Goal: Information Seeking & Learning: Learn about a topic

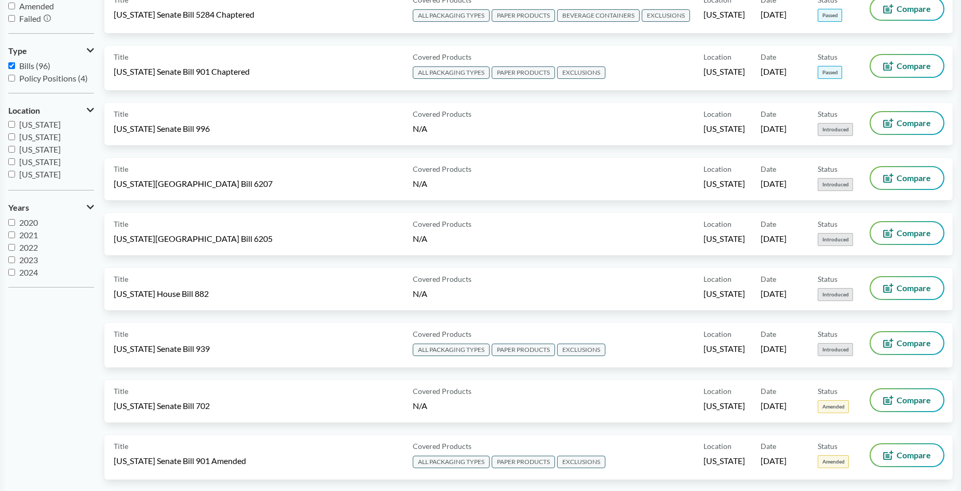
scroll to position [145, 0]
click at [12, 168] on input "[US_STATE]" at bounding box center [11, 166] width 7 height 7
checkbox input "true"
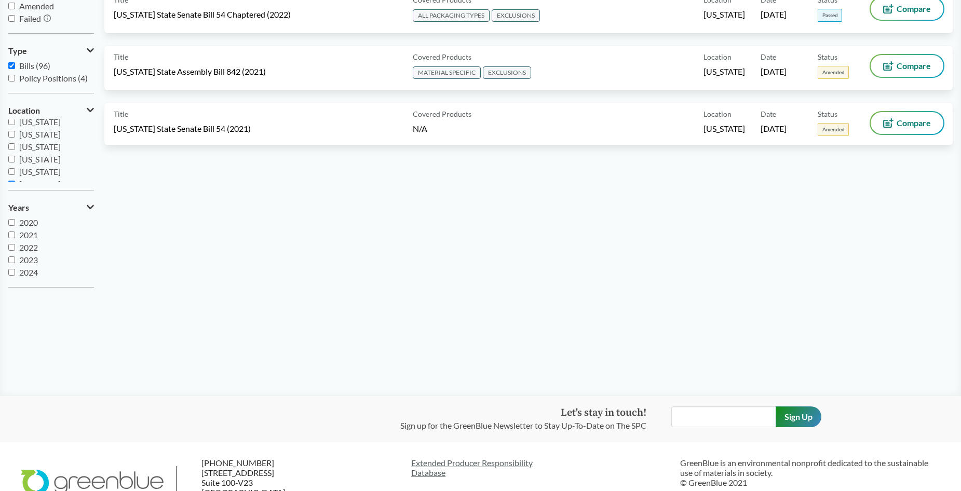
scroll to position [120, 0]
click at [12, 140] on input "[US_STATE]" at bounding box center [11, 142] width 7 height 7
checkbox input "true"
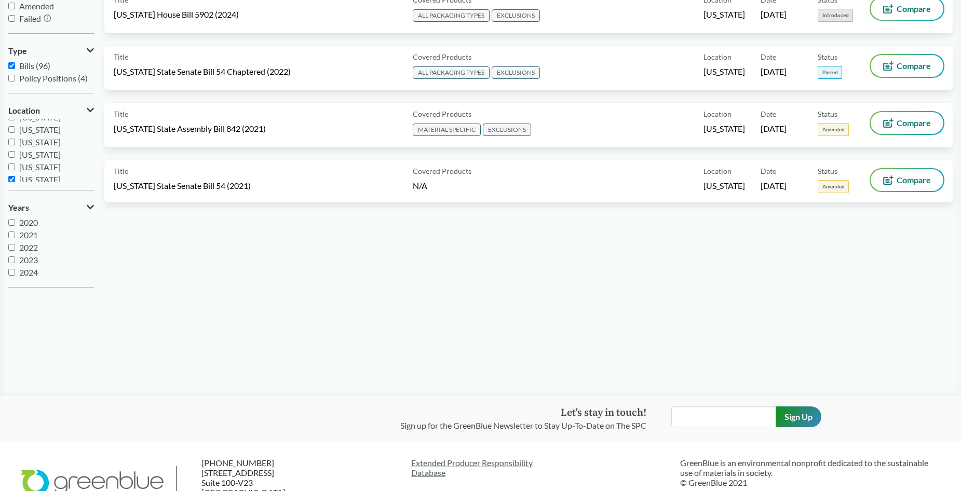
scroll to position [104, 0]
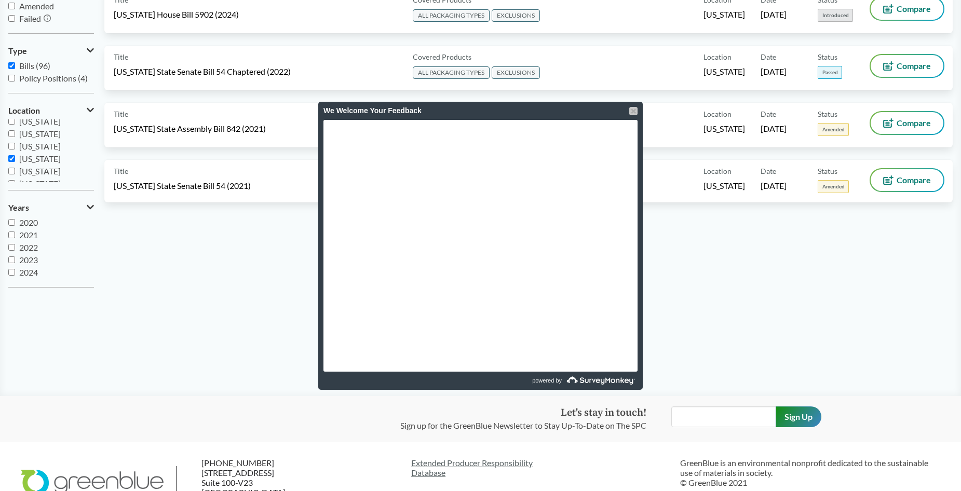
click at [633, 114] on div at bounding box center [633, 111] width 8 height 8
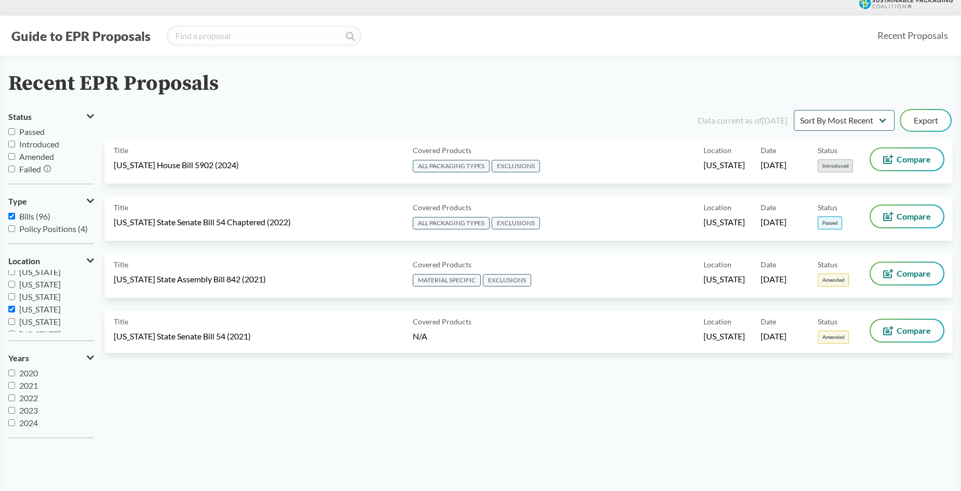
scroll to position [0, 0]
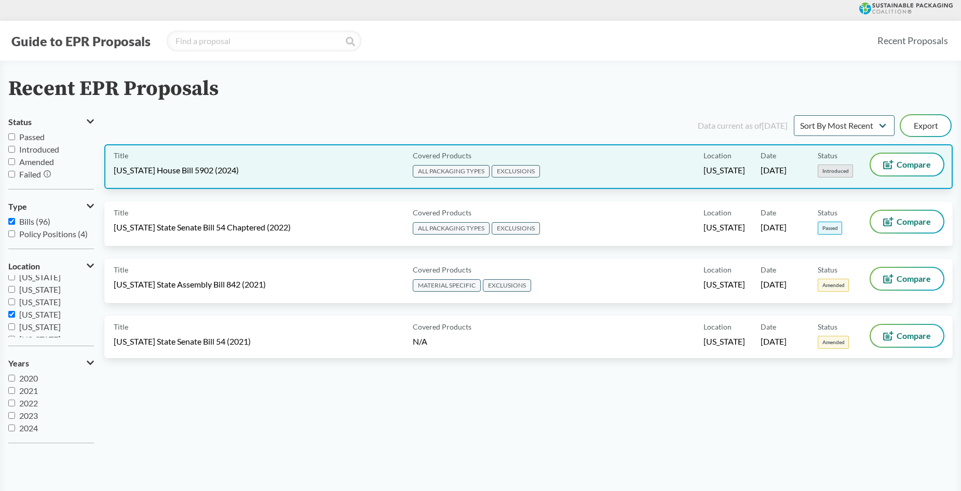
click at [456, 172] on span "ALL PACKAGING TYPES" at bounding box center [451, 171] width 77 height 12
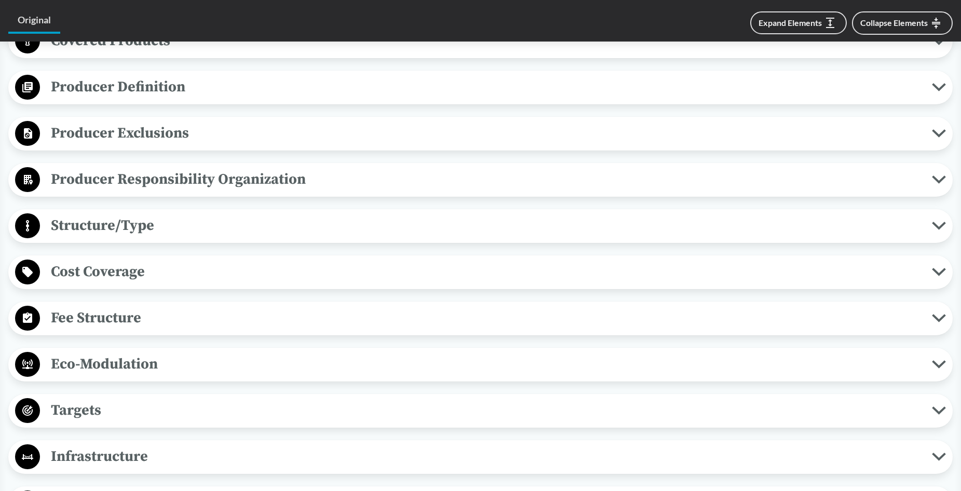
scroll to position [467, 0]
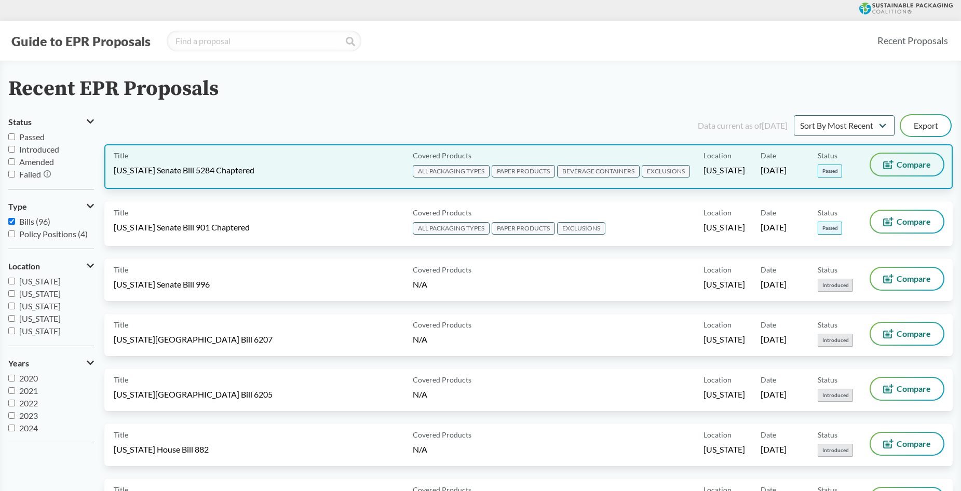
click at [911, 168] on span "Compare" at bounding box center [913, 164] width 34 height 8
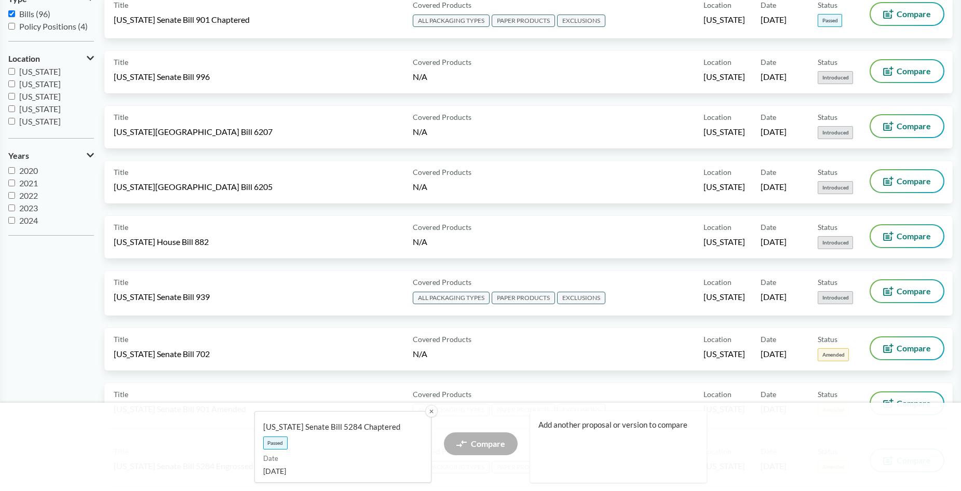
scroll to position [104, 0]
click at [11, 107] on input "[US_STATE]" at bounding box center [11, 106] width 7 height 7
checkbox input "true"
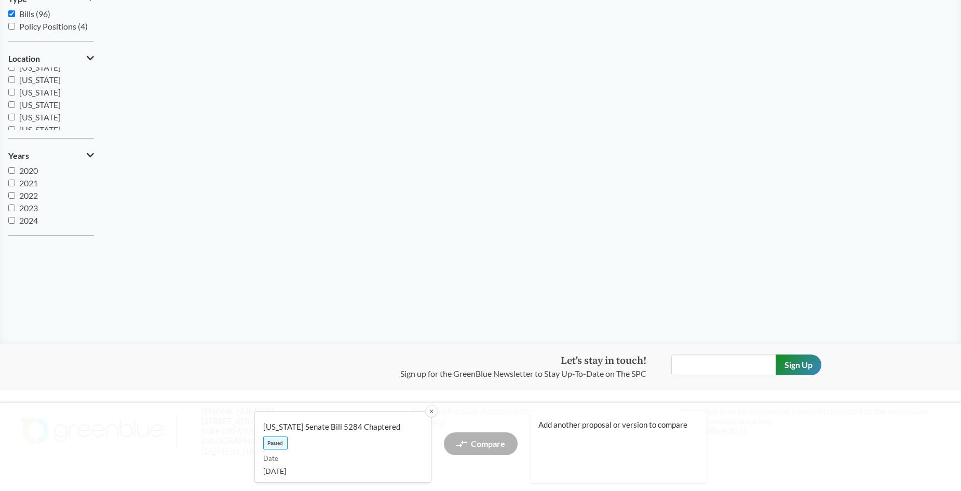
click at [11, 105] on input "[US_STATE]" at bounding box center [11, 104] width 7 height 7
checkbox input "true"
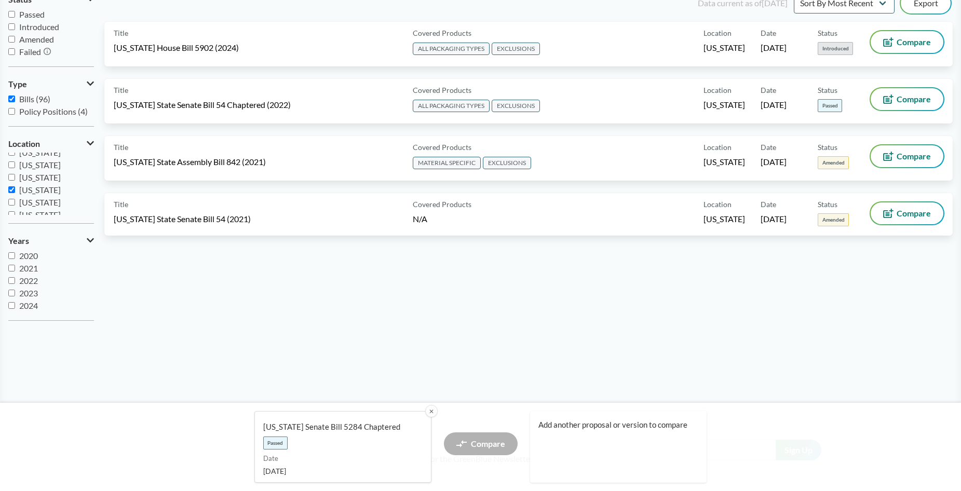
scroll to position [104, 0]
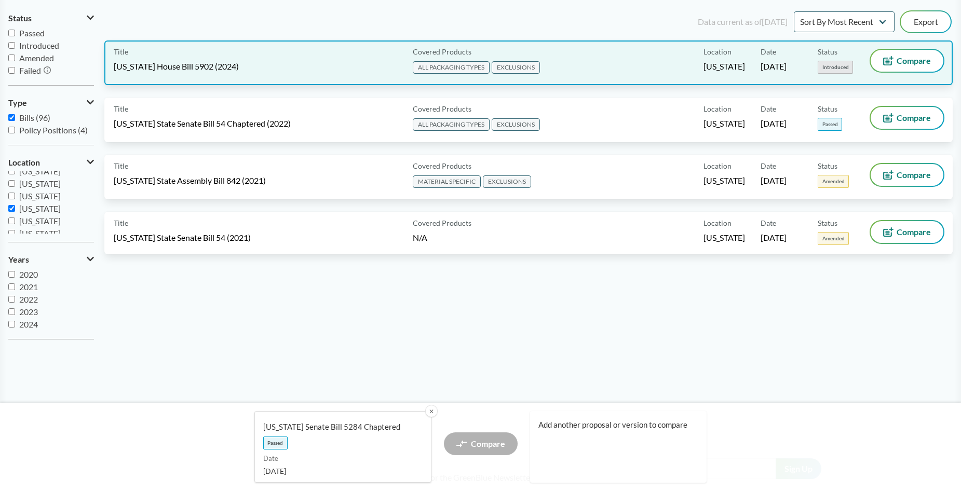
click at [182, 68] on span "[US_STATE] House Bill 5902 (2024)" at bounding box center [176, 66] width 125 height 11
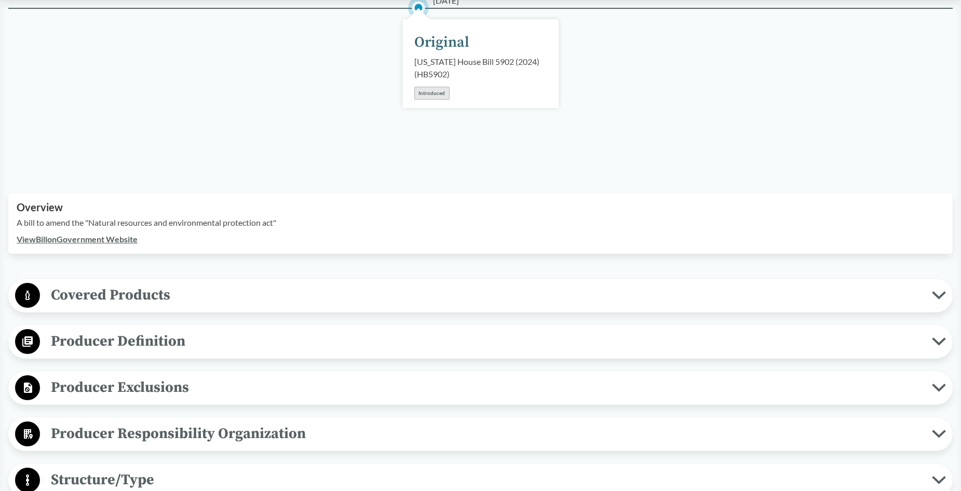
scroll to position [208, 0]
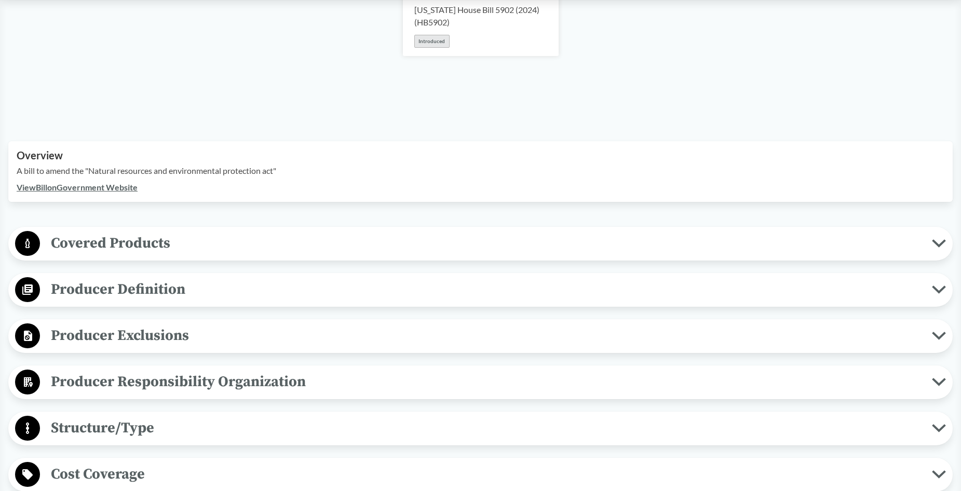
click at [111, 191] on link "View Bill on Government Website" at bounding box center [77, 187] width 121 height 10
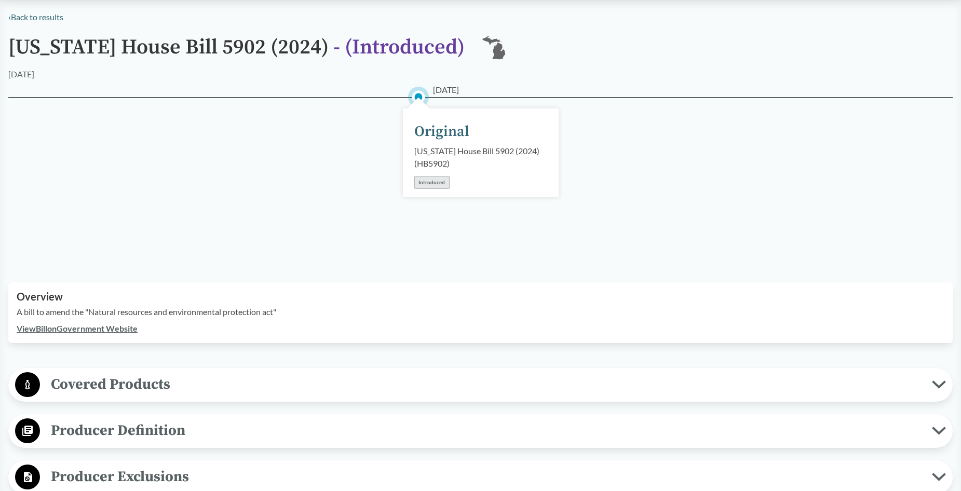
scroll to position [259, 0]
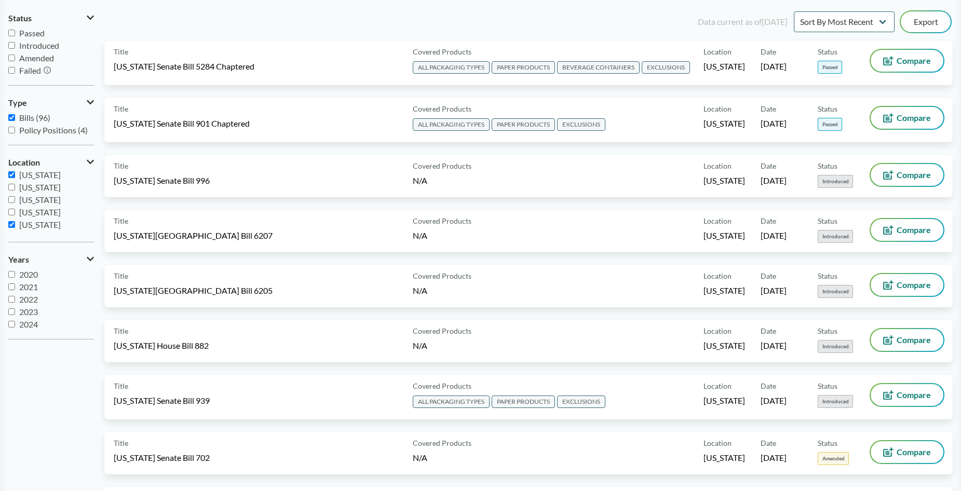
scroll to position [120, 0]
click at [13, 194] on input "[US_STATE]" at bounding box center [11, 193] width 7 height 7
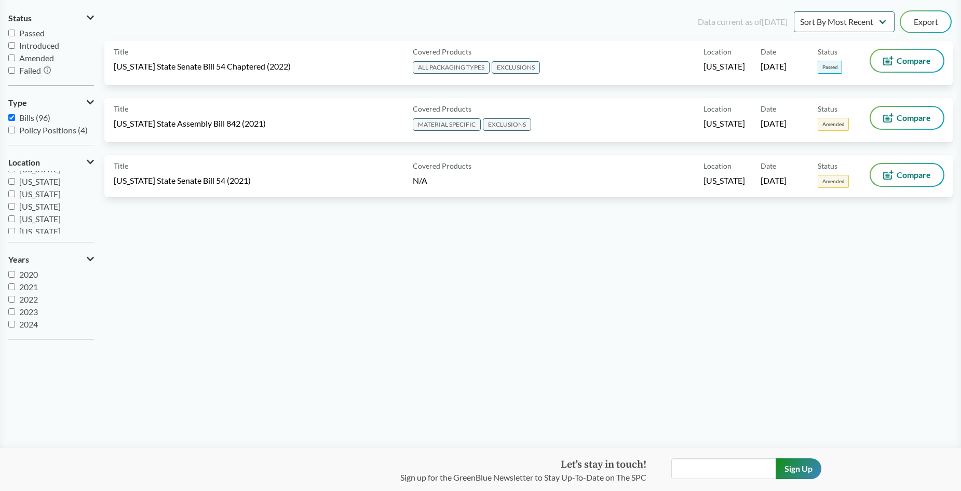
click at [13, 194] on input "[US_STATE]" at bounding box center [11, 193] width 7 height 7
checkbox input "true"
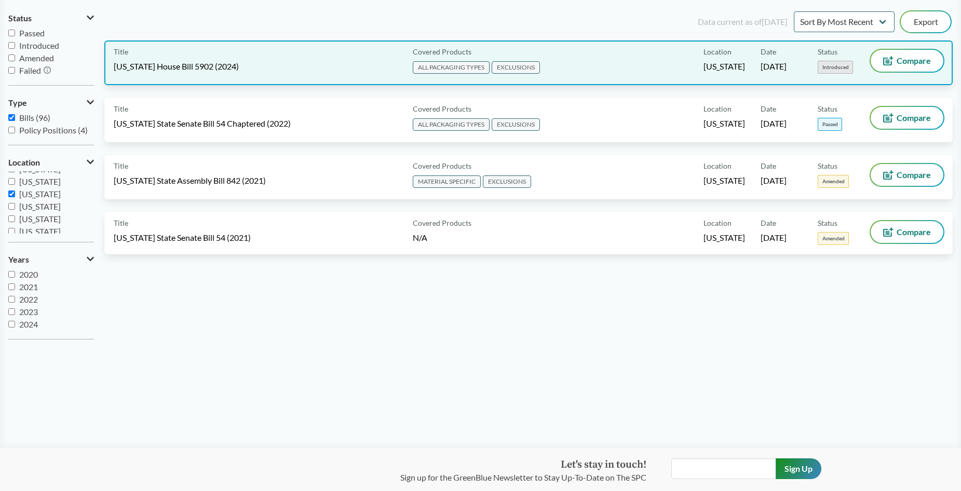
click at [209, 70] on span "[US_STATE] House Bill 5902 (2024)" at bounding box center [176, 66] width 125 height 11
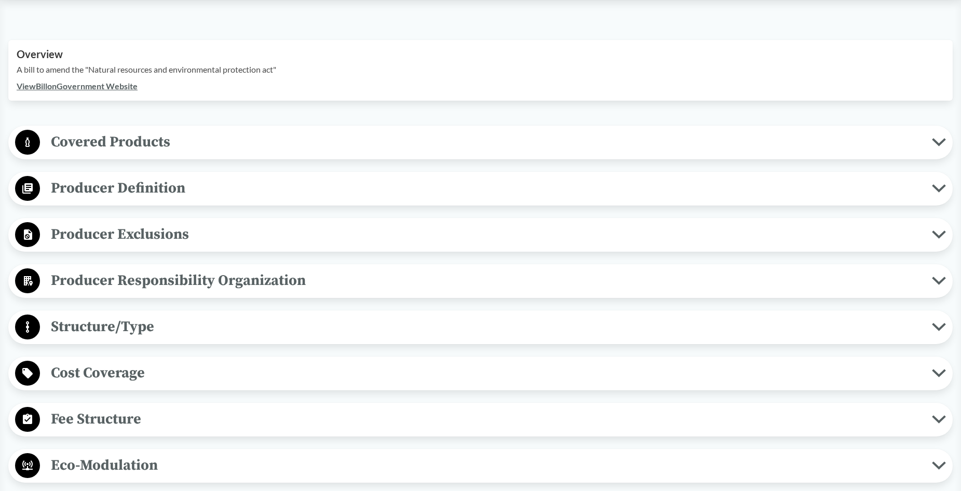
scroll to position [311, 0]
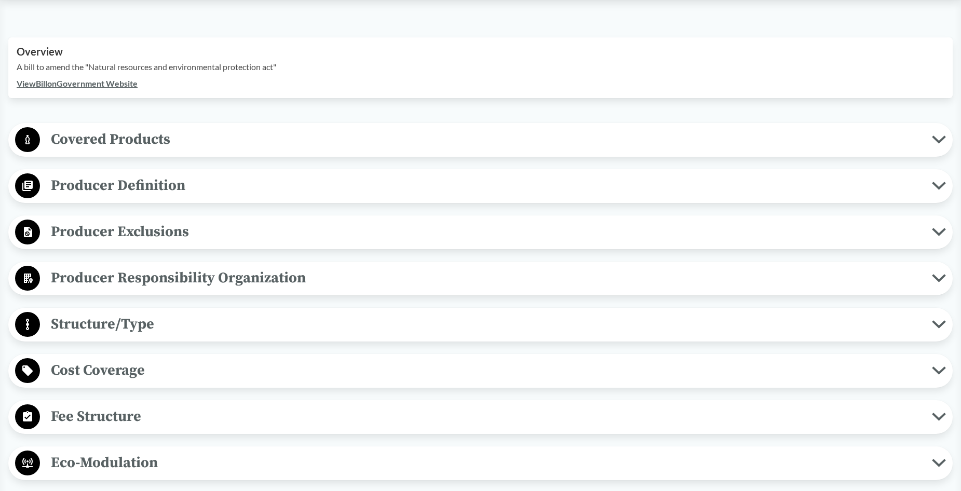
click at [115, 89] on div "View Bill on Government Website" at bounding box center [480, 83] width 927 height 12
click at [115, 84] on link "View Bill on Government Website" at bounding box center [77, 83] width 121 height 10
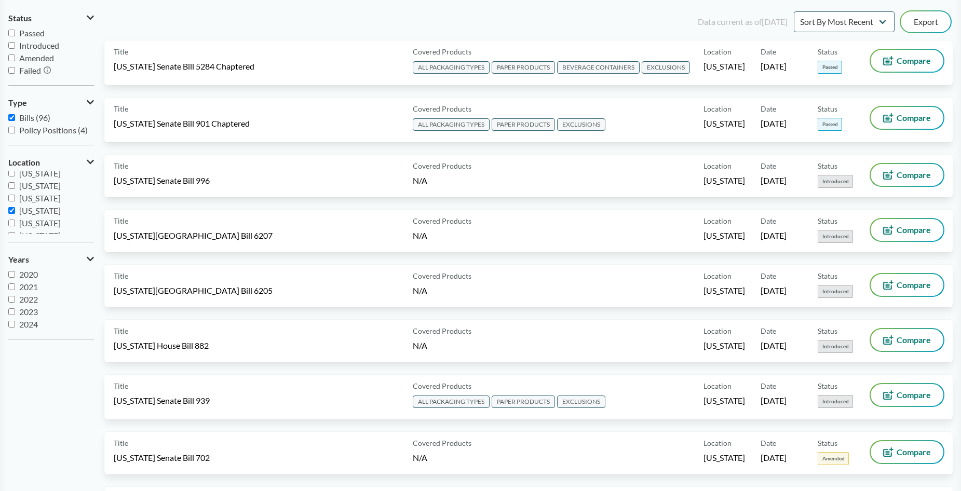
scroll to position [125, 0]
click at [12, 187] on input "[US_STATE]" at bounding box center [11, 189] width 7 height 7
checkbox input "false"
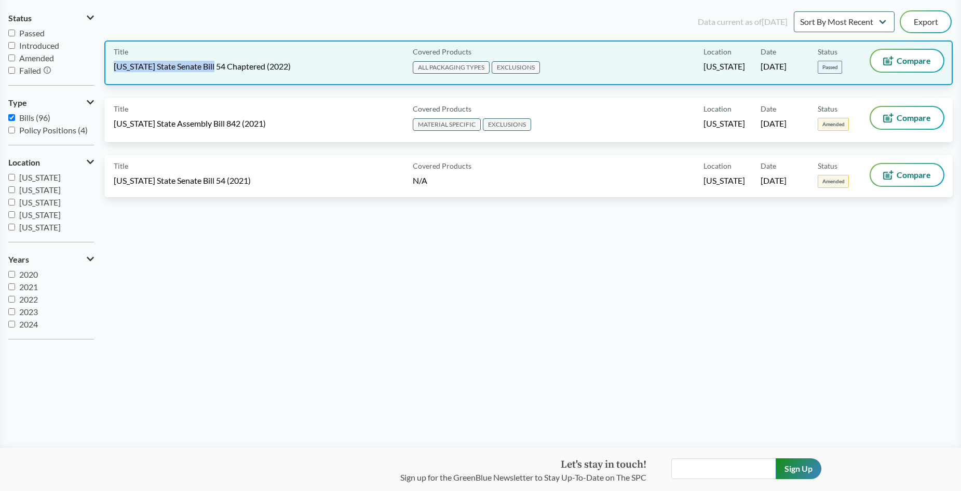
drag, startPoint x: 115, startPoint y: 64, endPoint x: 211, endPoint y: 64, distance: 96.0
click at [211, 64] on span "[US_STATE] State Senate Bill 54 Chaptered (2022)" at bounding box center [202, 66] width 177 height 11
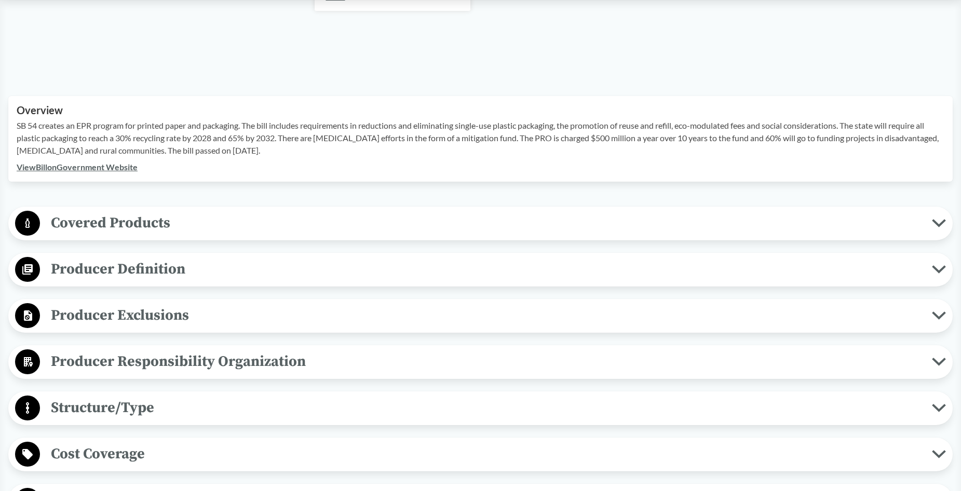
scroll to position [311, 0]
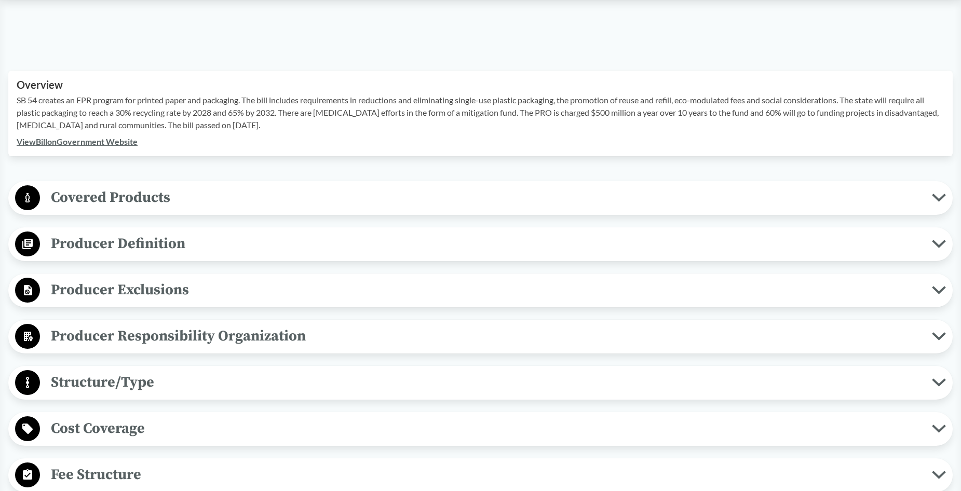
click at [72, 146] on link "View Bill on Government Website" at bounding box center [77, 141] width 121 height 10
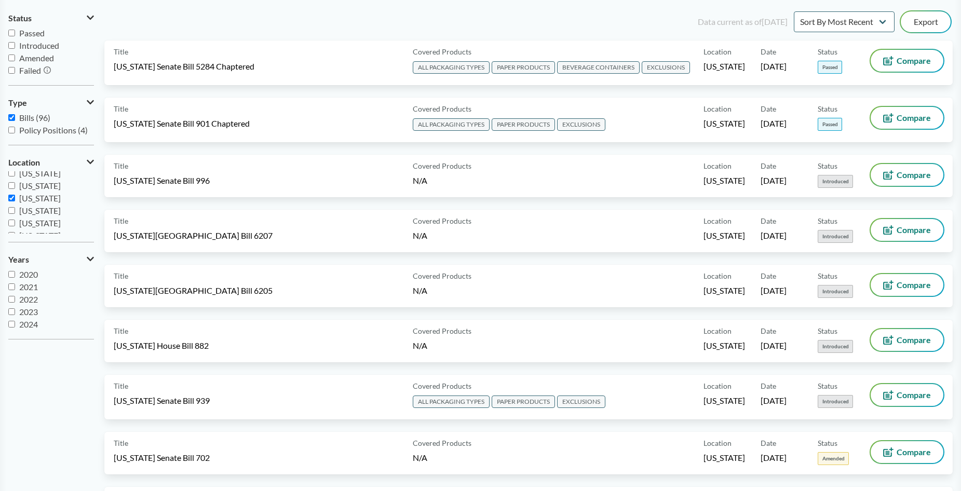
scroll to position [187, 0]
click at [11, 177] on input "[US_STATE]" at bounding box center [11, 177] width 7 height 7
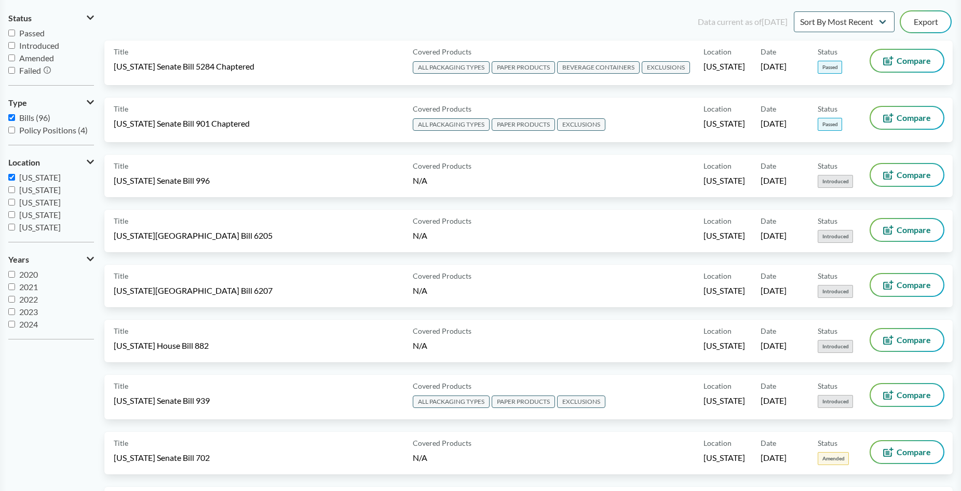
checkbox input "true"
click at [13, 191] on input "[US_STATE]" at bounding box center [11, 189] width 7 height 7
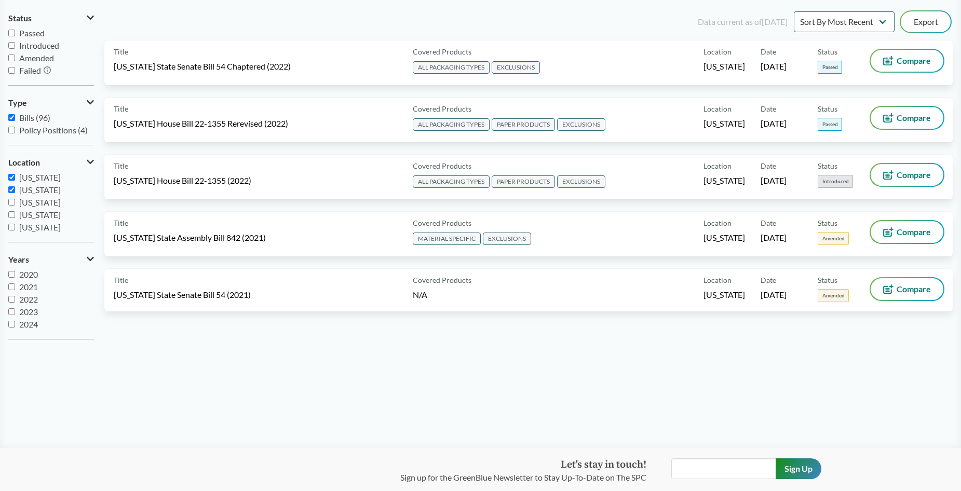
click at [13, 191] on input "[US_STATE]" at bounding box center [11, 189] width 7 height 7
checkbox input "false"
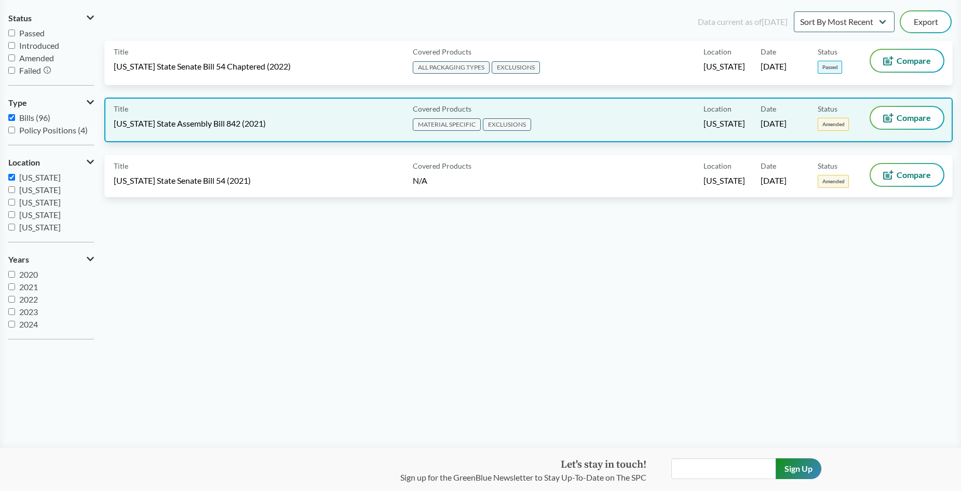
click at [152, 120] on span "[US_STATE] State Assembly Bill 842 (2021)" at bounding box center [190, 123] width 152 height 11
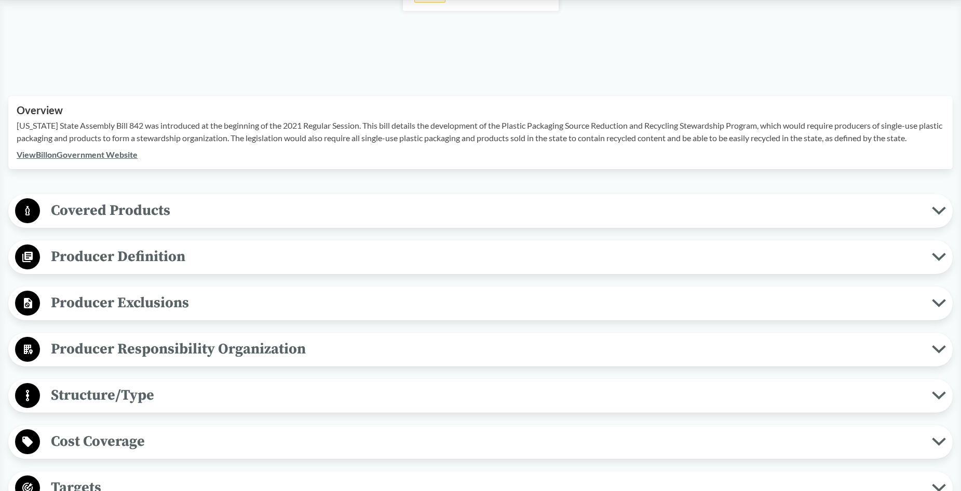
scroll to position [311, 0]
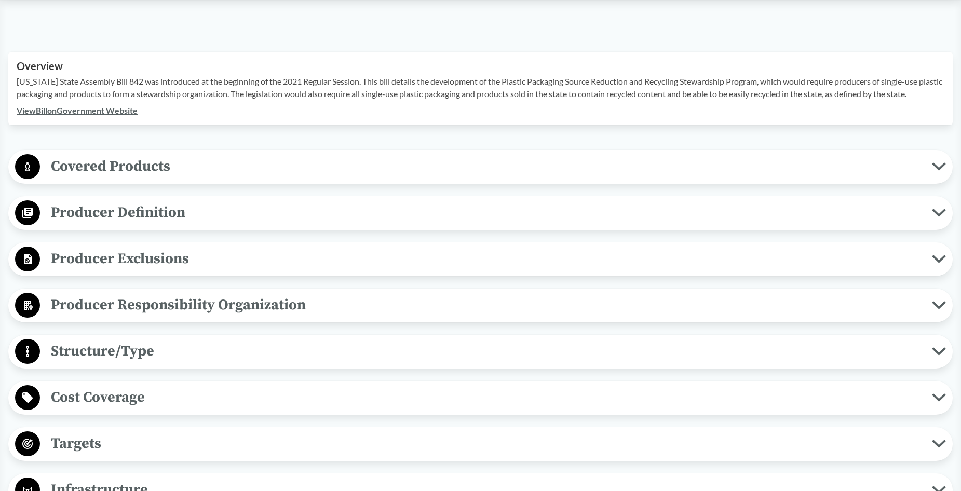
click at [116, 111] on link "View Bill on Government Website" at bounding box center [77, 110] width 121 height 10
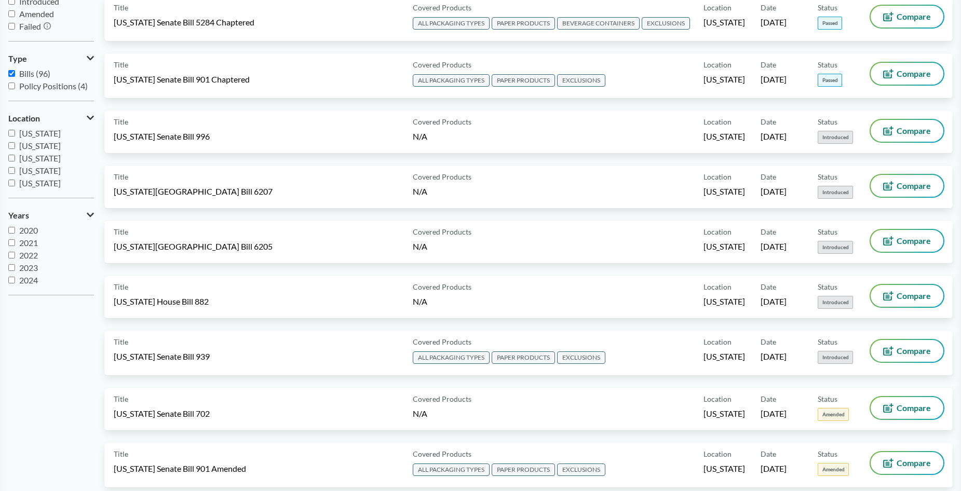
scroll to position [156, 0]
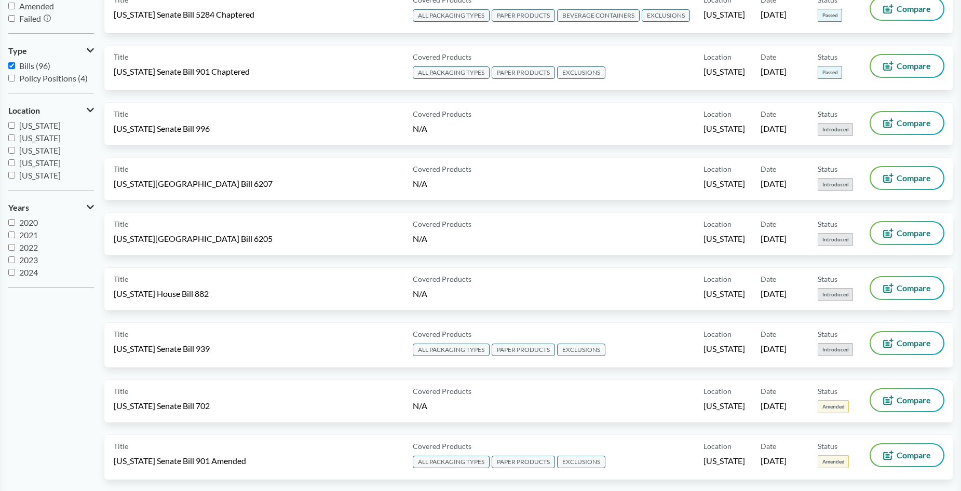
click at [12, 162] on input "[US_STATE]" at bounding box center [11, 162] width 7 height 7
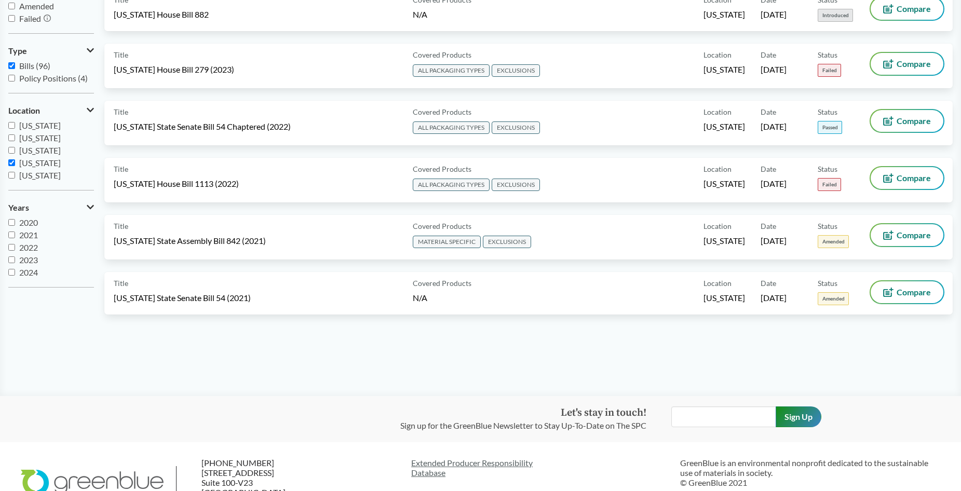
click at [12, 162] on input "[US_STATE]" at bounding box center [11, 162] width 7 height 7
checkbox input "false"
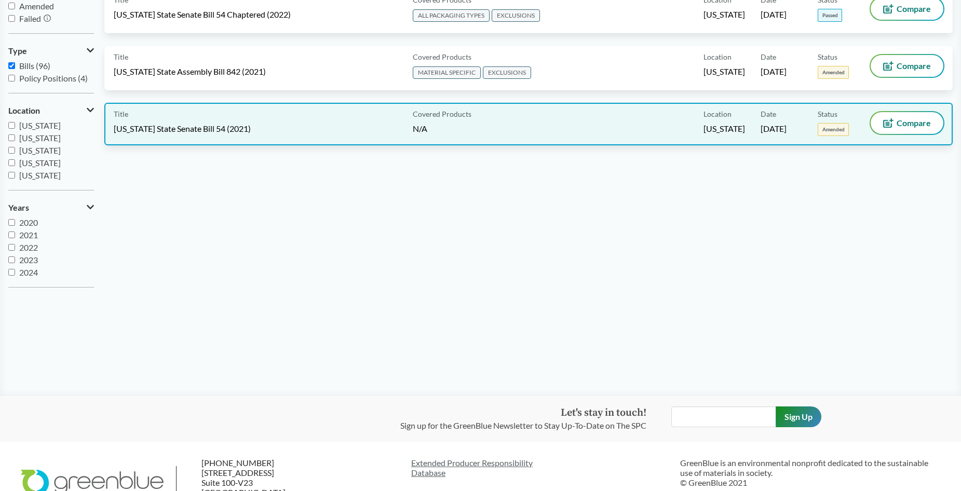
click at [196, 131] on span "[US_STATE] State Senate Bill 54 (2021)" at bounding box center [182, 128] width 137 height 11
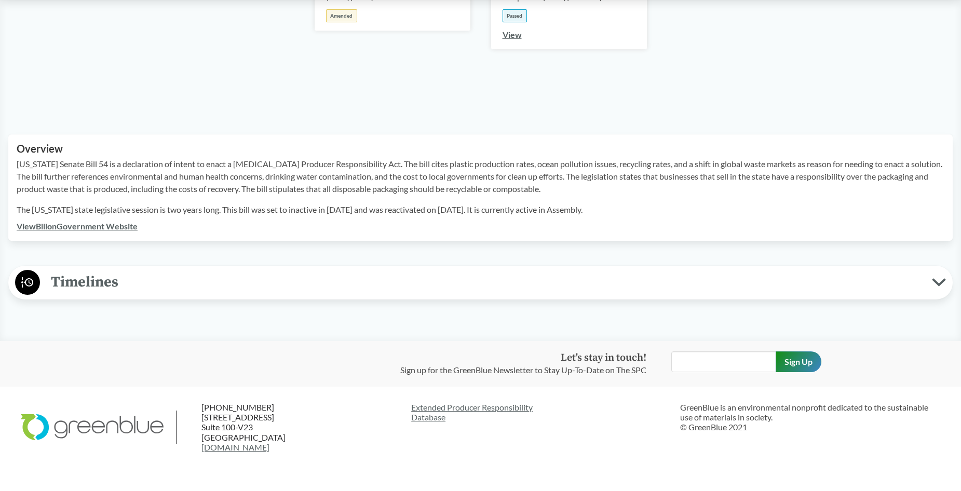
scroll to position [259, 0]
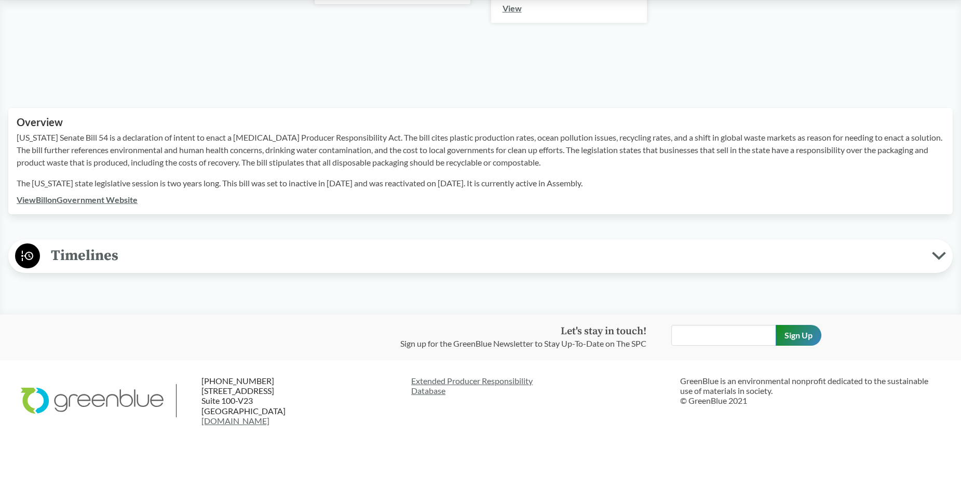
click at [94, 200] on link "View Bill on Government Website" at bounding box center [77, 200] width 121 height 10
